Goal: Use online tool/utility: Use online tool/utility

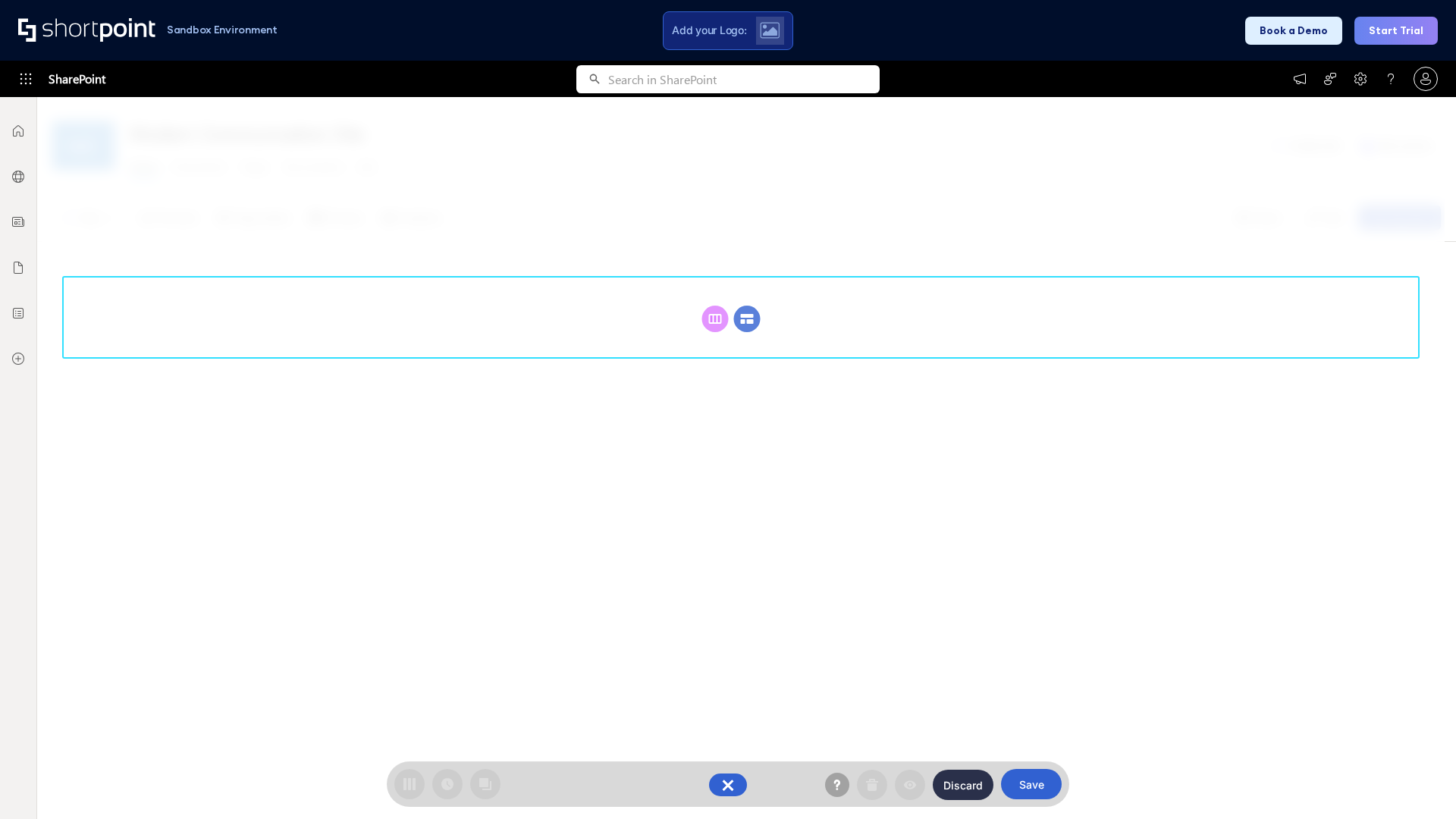
scroll to position [208, 0]
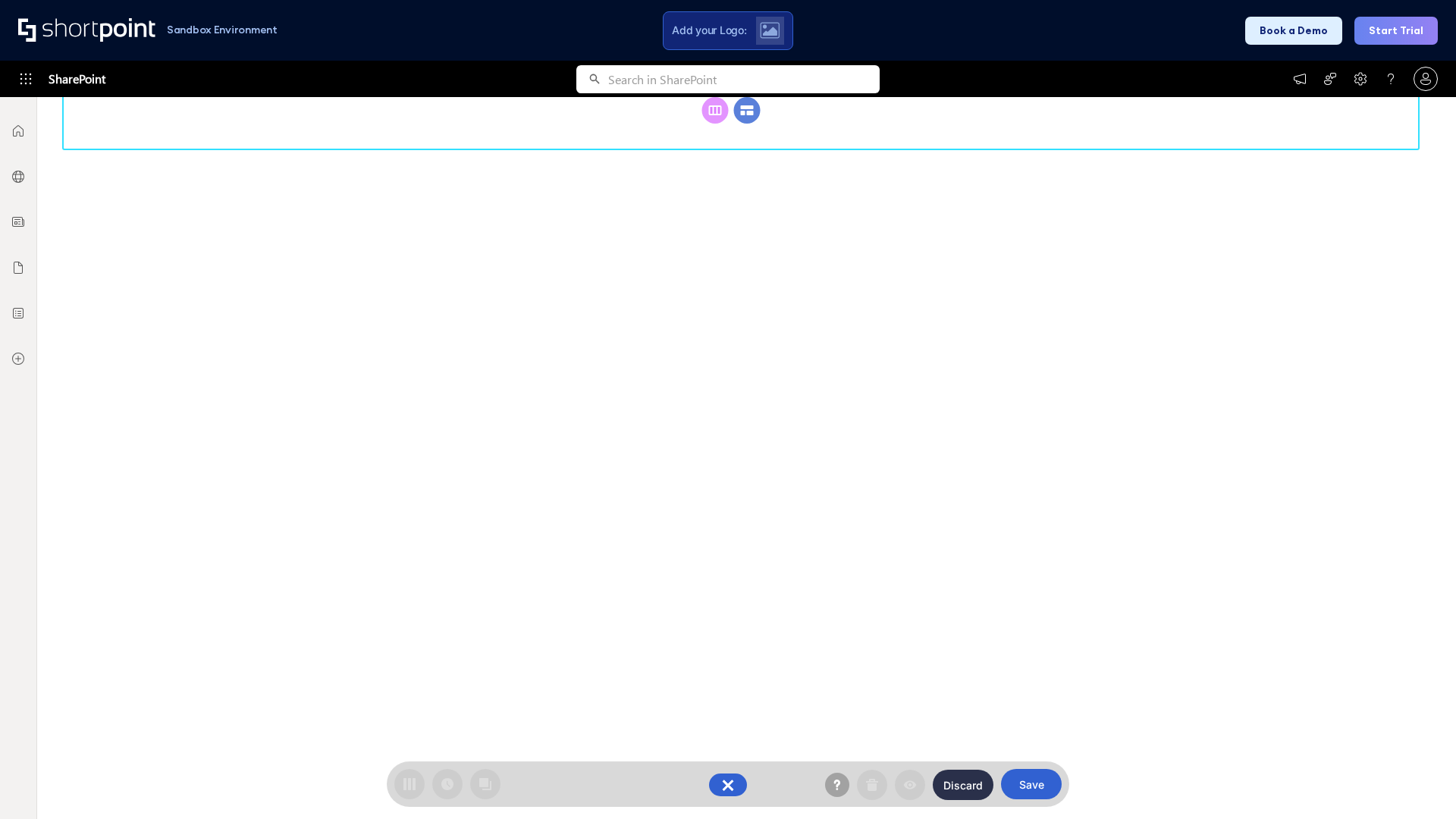
click at [747, 124] on circle at bounding box center [747, 110] width 27 height 27
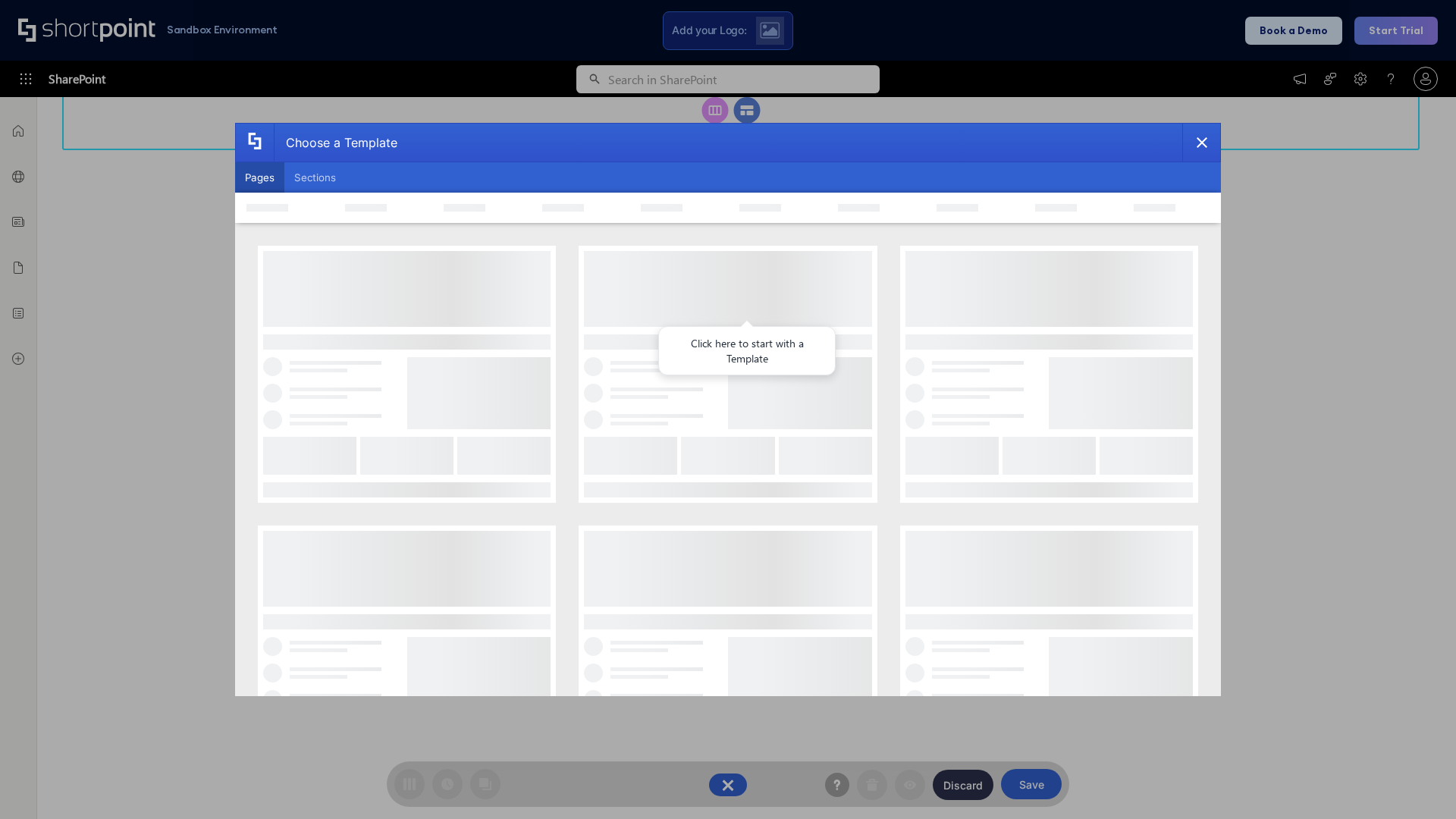
scroll to position [0, 0]
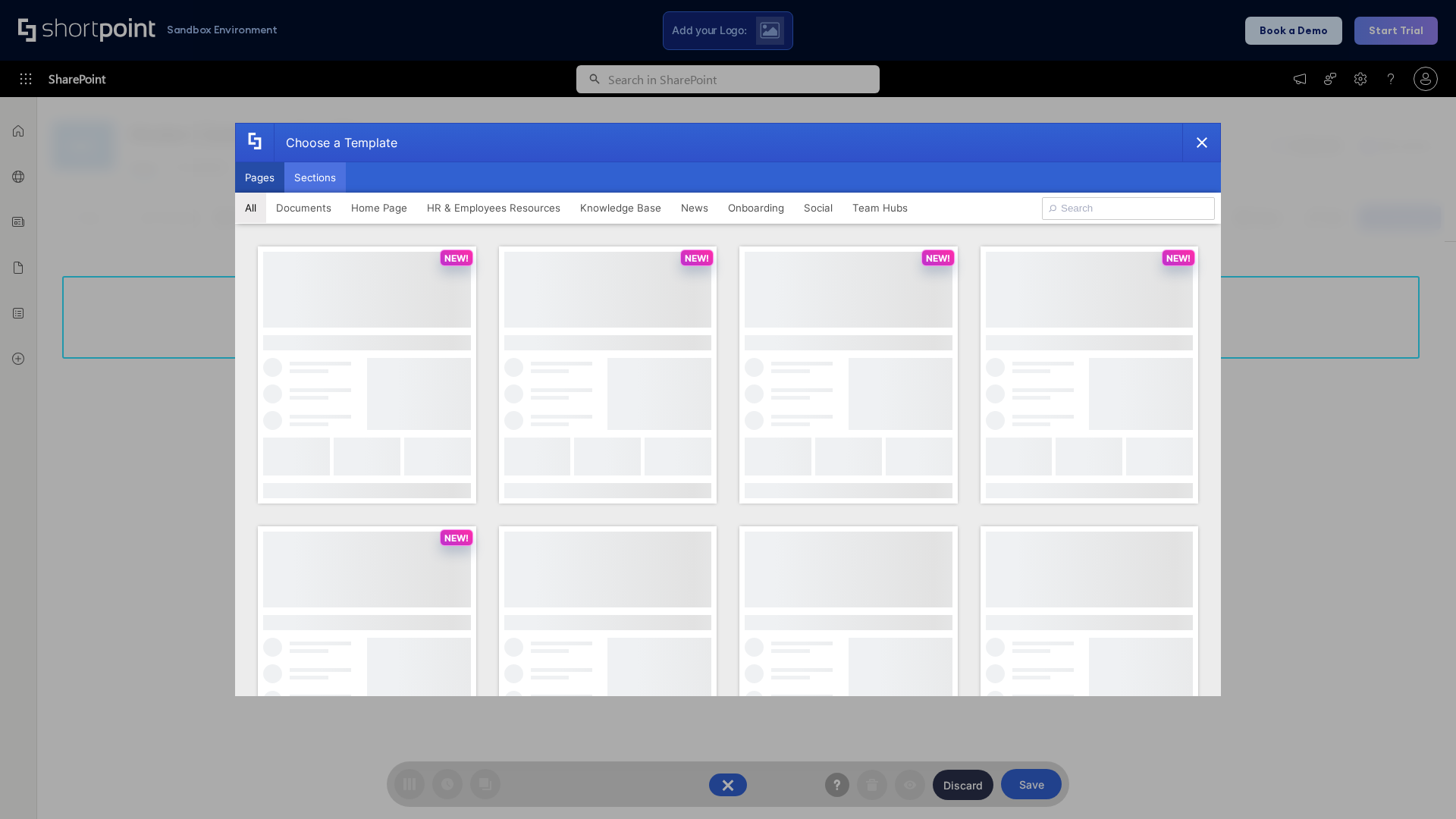
click at [315, 177] on button "Sections" at bounding box center [315, 177] width 61 height 30
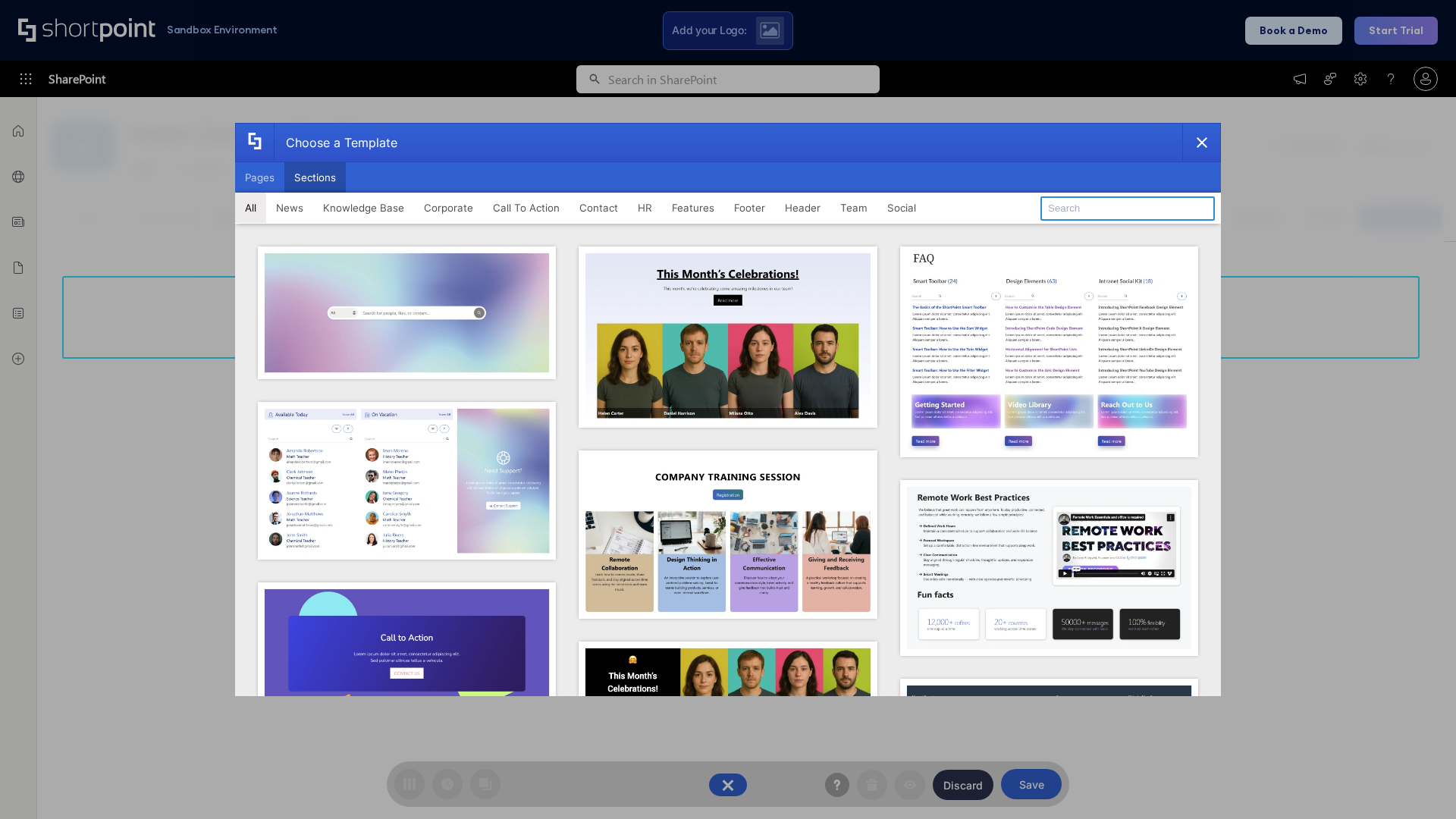
type input "Header 3"
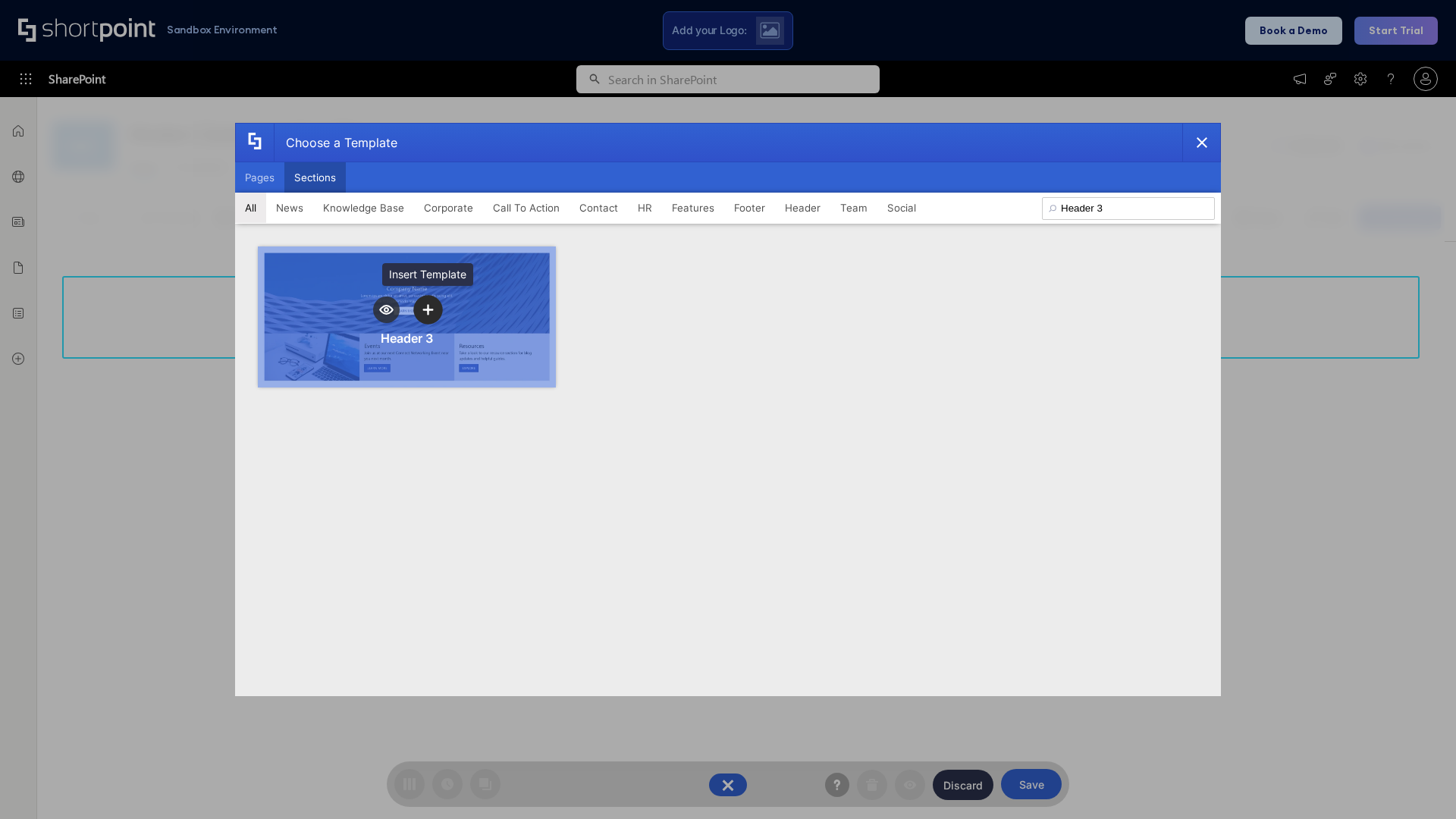
click at [428, 310] on icon "template selector" at bounding box center [428, 310] width 11 height 11
